Goal: Task Accomplishment & Management: Manage account settings

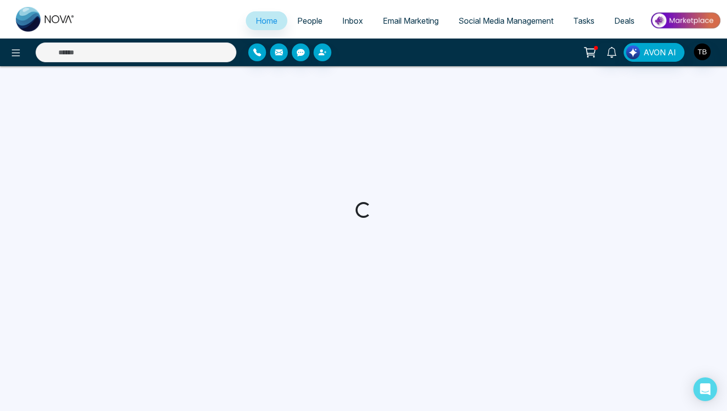
select select "*"
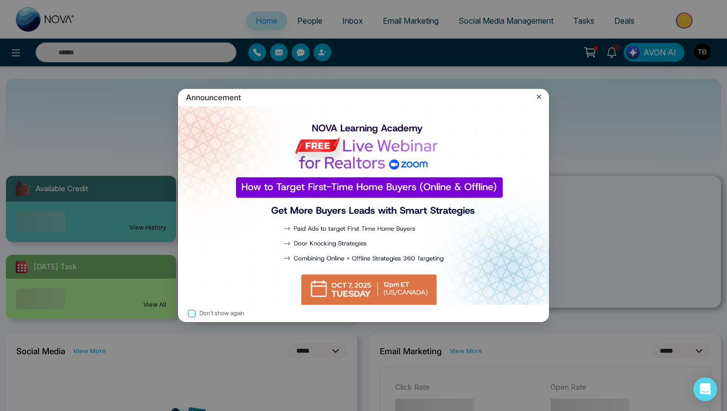
click at [542, 99] on icon at bounding box center [539, 97] width 10 height 10
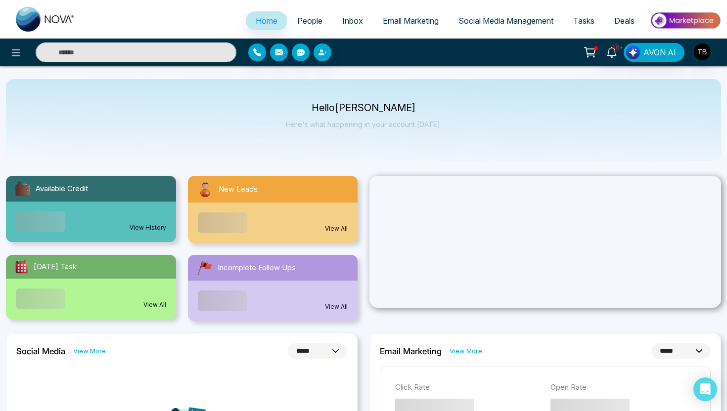
click at [305, 22] on span "People" at bounding box center [309, 21] width 25 height 10
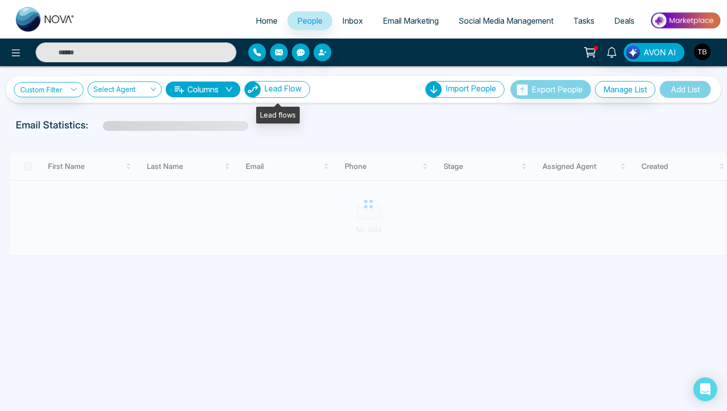
click at [280, 90] on span "Lead Flow" at bounding box center [283, 89] width 38 height 10
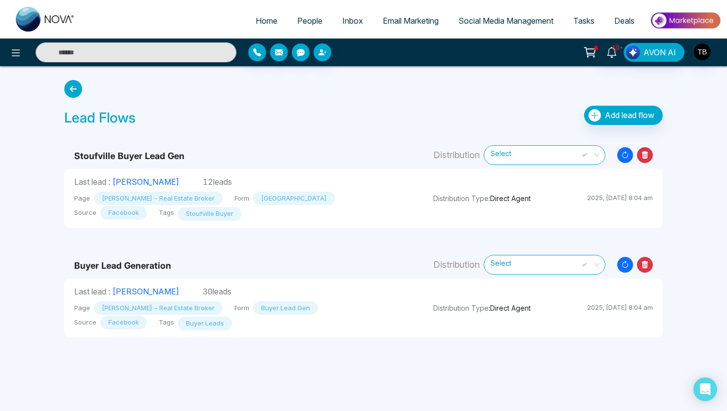
click at [618, 154] on icon "Resync Leads" at bounding box center [625, 155] width 16 height 16
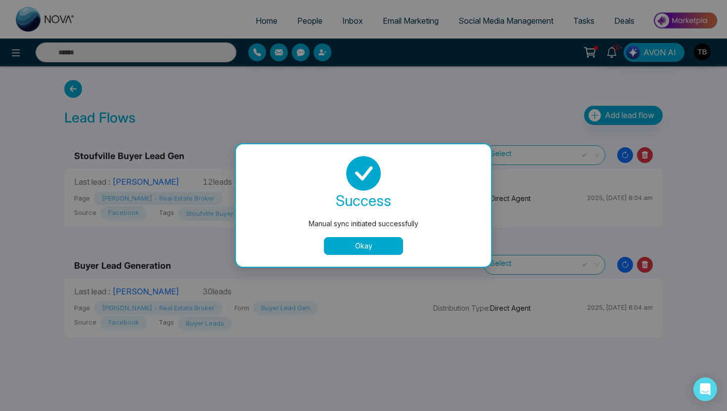
click at [389, 250] on button "Okay" at bounding box center [363, 246] width 79 height 18
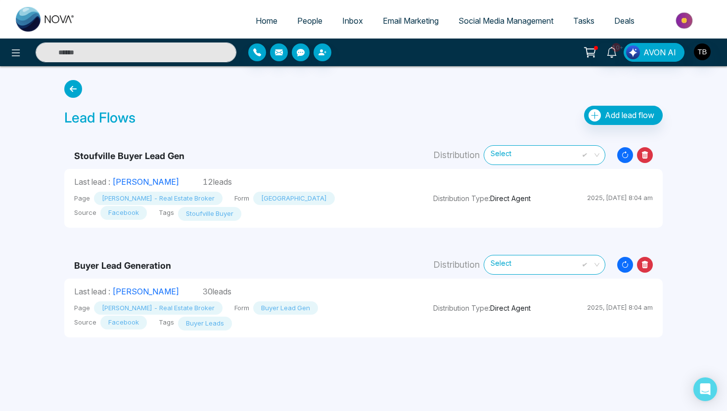
click at [624, 267] on icon at bounding box center [625, 265] width 6 height 6
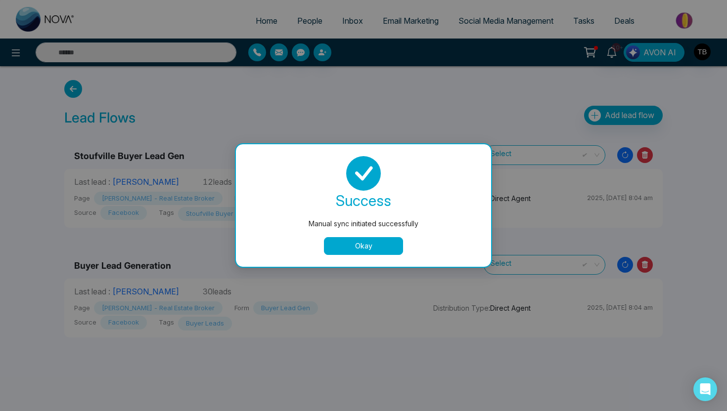
click at [384, 252] on button "Okay" at bounding box center [363, 246] width 79 height 18
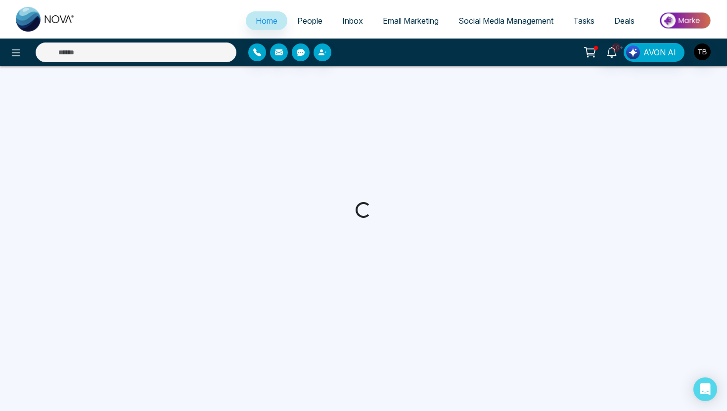
select select "*"
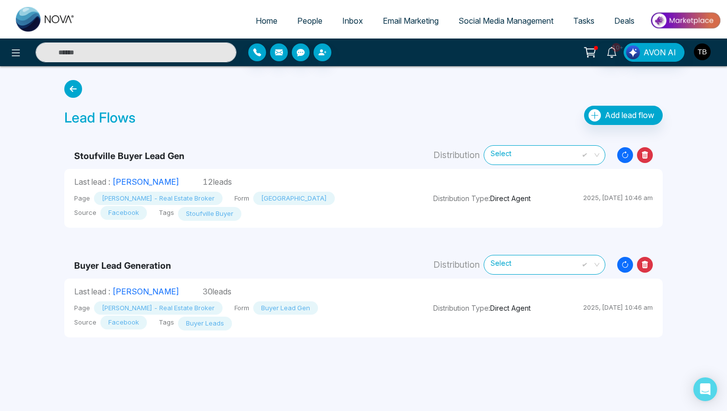
click at [695, 49] on img "button" at bounding box center [702, 52] width 17 height 17
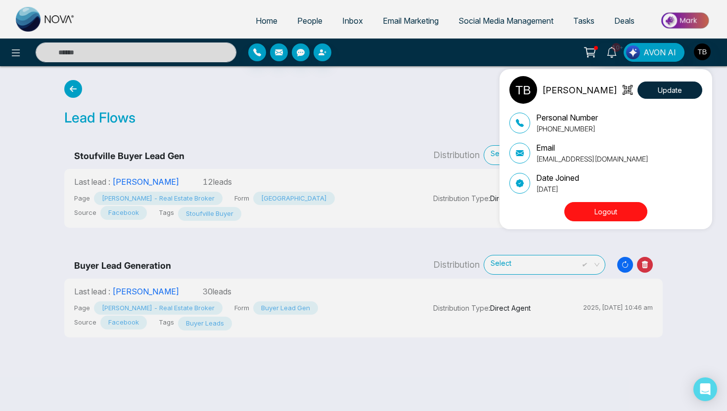
click at [597, 210] on button "Logout" at bounding box center [605, 211] width 83 height 19
